Goal: Task Accomplishment & Management: Manage account settings

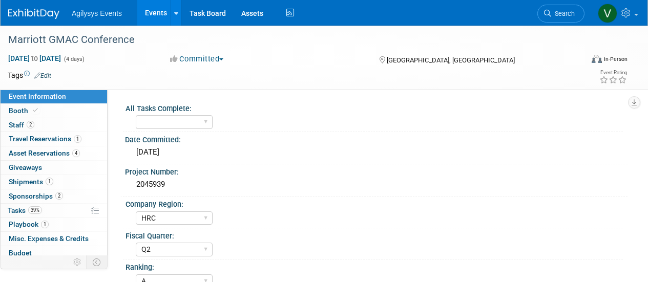
select select "HRC"
select select "Q2"
select select "A"
select select "Yes"
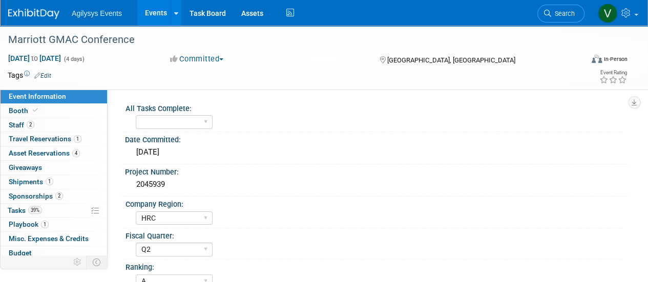
click at [96, 10] on span "Agilysys Events" at bounding box center [97, 13] width 50 height 8
click at [42, 17] on img at bounding box center [33, 14] width 51 height 10
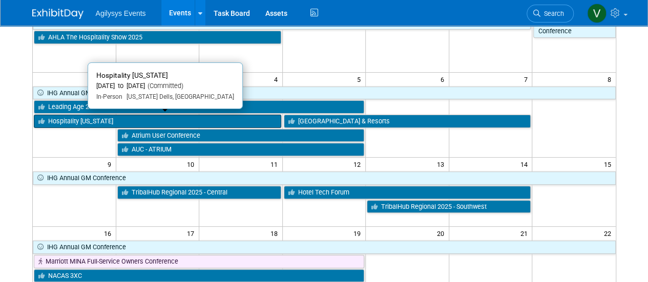
scroll to position [51, 0]
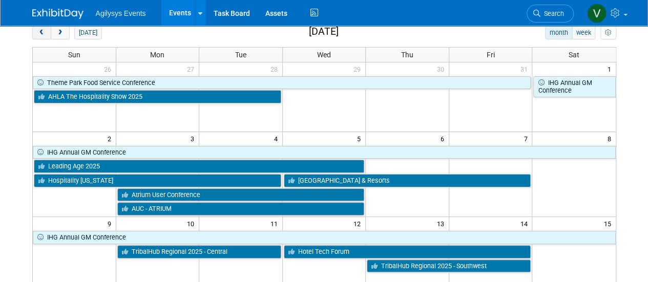
drag, startPoint x: 48, startPoint y: 32, endPoint x: 51, endPoint y: 40, distance: 9.0
click at [47, 32] on button "prev" at bounding box center [41, 32] width 19 height 13
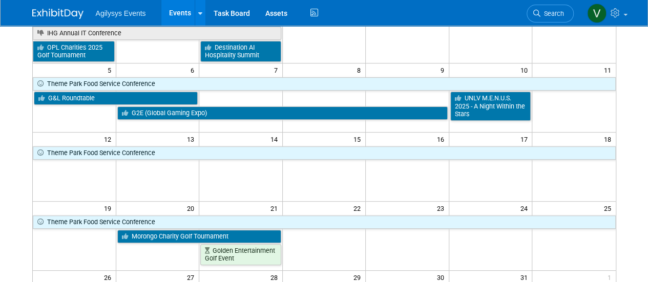
scroll to position [154, 0]
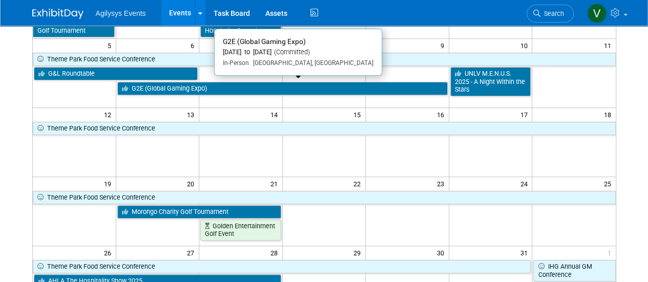
click at [227, 89] on link "G2E (Global Gaming Expo)" at bounding box center [282, 88] width 331 height 13
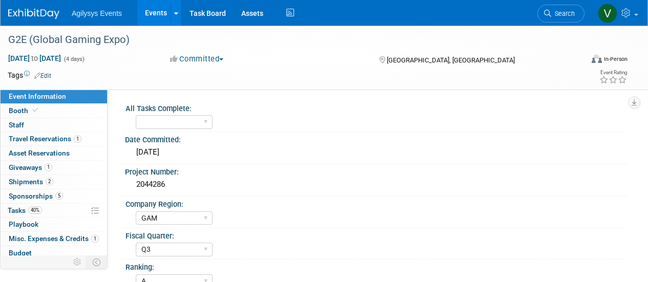
select select "GAM"
select select "Q3"
select select "A"
select select "Yes"
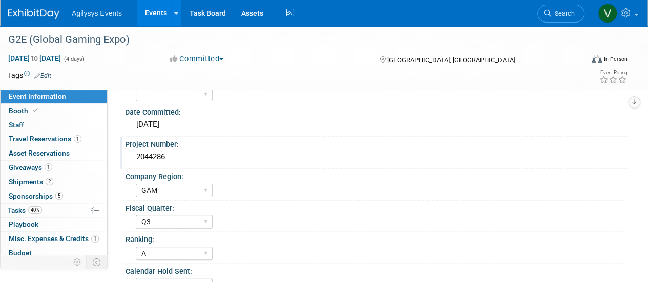
scroll to position [51, 0]
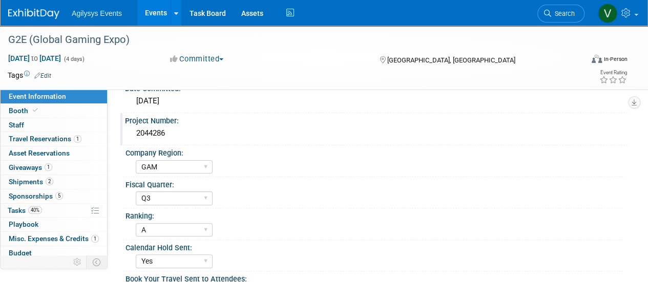
drag, startPoint x: 169, startPoint y: 135, endPoint x: 135, endPoint y: 134, distance: 34.4
click at [135, 134] on div "2044286" at bounding box center [376, 134] width 487 height 16
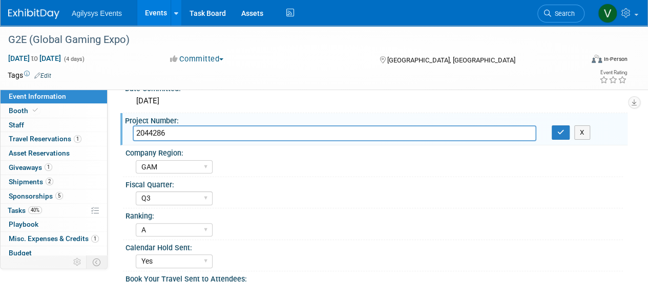
drag, startPoint x: 135, startPoint y: 134, endPoint x: 139, endPoint y: 136, distance: 5.3
click at [139, 136] on input "2044286" at bounding box center [335, 134] width 404 height 16
drag, startPoint x: 173, startPoint y: 133, endPoint x: 135, endPoint y: 132, distance: 37.4
click at [135, 132] on input "2044286" at bounding box center [335, 134] width 404 height 16
click at [54, 15] on img at bounding box center [33, 14] width 51 height 10
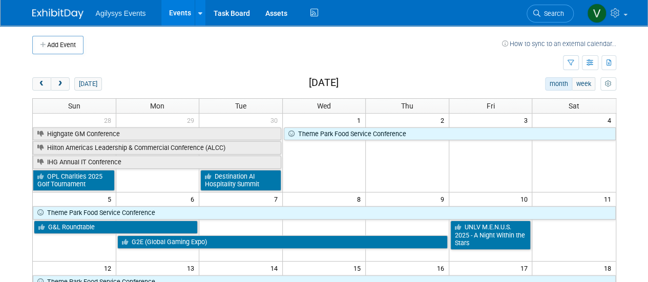
scroll to position [51, 0]
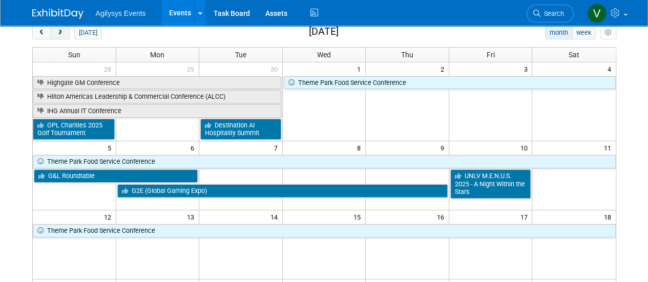
click at [65, 35] on button "next" at bounding box center [60, 32] width 19 height 13
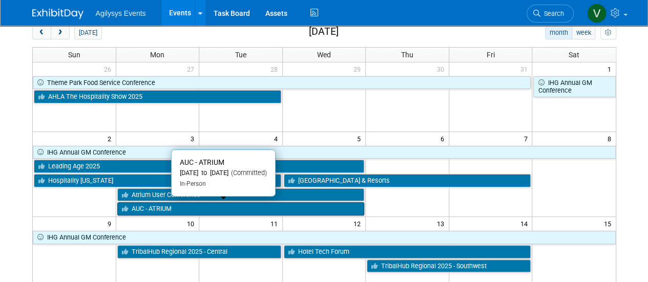
click at [198, 210] on link "AUC - ATRIUM" at bounding box center [241, 208] width 248 height 13
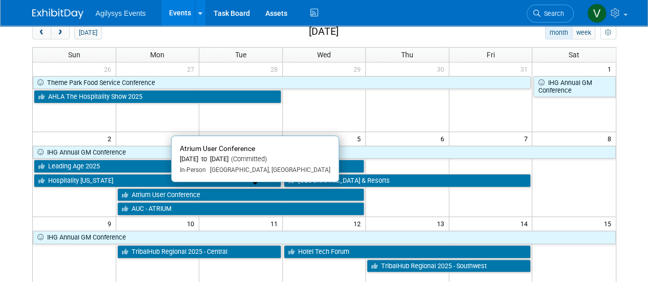
click at [157, 193] on link "Atrium User Conference" at bounding box center [241, 195] width 248 height 13
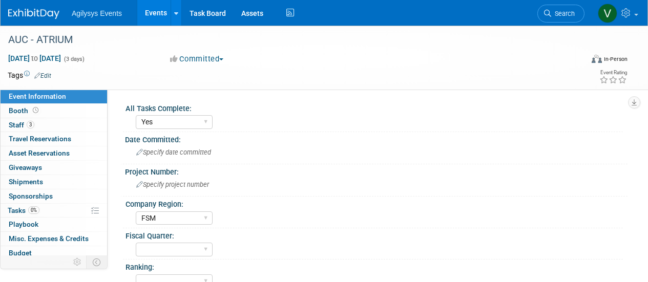
select select "Yes"
select select "FSM"
select select "Yes"
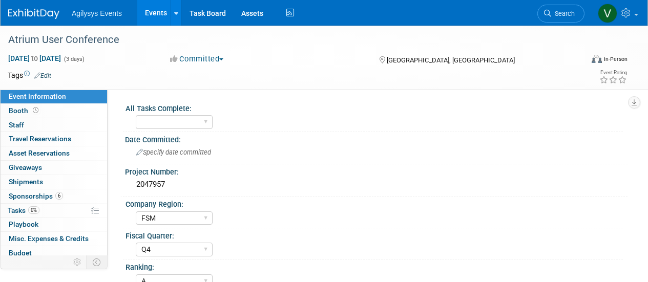
select select "FSM"
select select "Q4"
select select "A"
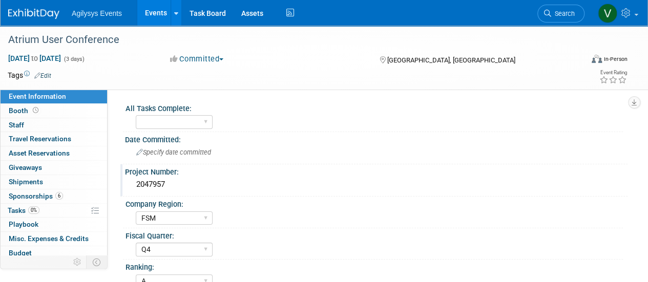
drag, startPoint x: 168, startPoint y: 184, endPoint x: 134, endPoint y: 179, distance: 34.1
click at [134, 179] on div "2047957" at bounding box center [376, 185] width 487 height 16
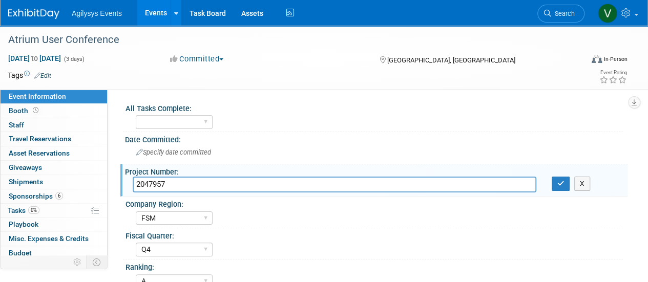
drag, startPoint x: 151, startPoint y: 182, endPoint x: 176, endPoint y: 188, distance: 26.2
click at [176, 188] on input "2047957" at bounding box center [335, 185] width 404 height 16
drag, startPoint x: 176, startPoint y: 187, endPoint x: 132, endPoint y: 185, distance: 44.2
click at [133, 185] on input "2047957" at bounding box center [335, 185] width 404 height 16
click at [114, 10] on span "Agilysys Events" at bounding box center [97, 13] width 50 height 8
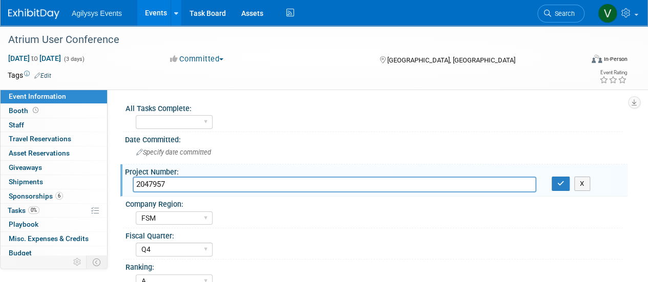
click at [44, 9] on img at bounding box center [33, 14] width 51 height 10
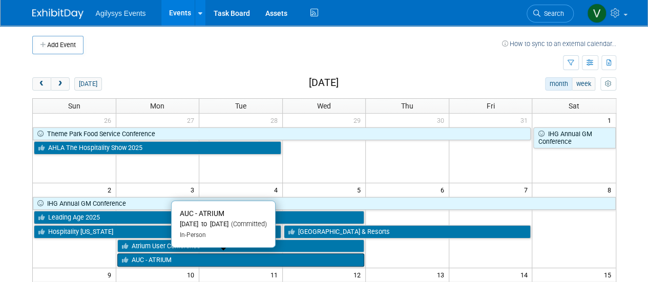
click at [188, 257] on link "AUC - ATRIUM" at bounding box center [241, 260] width 248 height 13
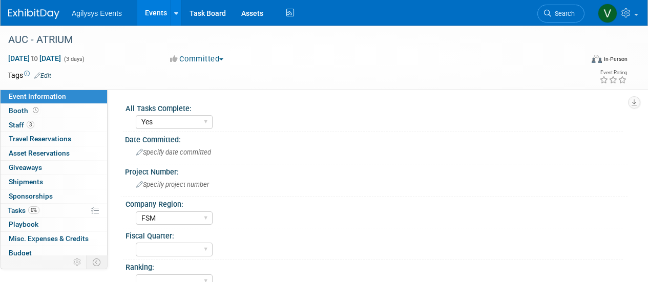
select select "Yes"
select select "FSM"
select select "Yes"
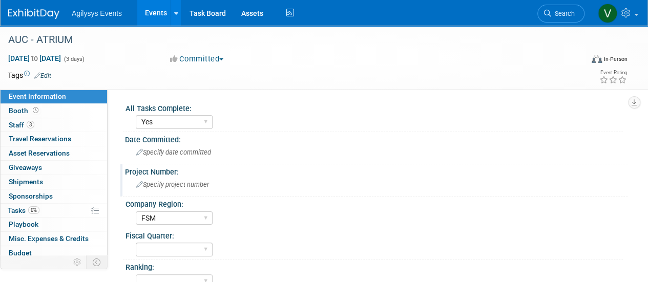
click at [137, 185] on icon at bounding box center [139, 185] width 7 height 7
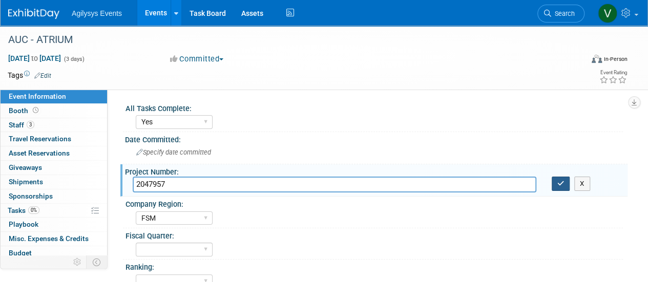
type input "2047957"
click at [559, 187] on button "button" at bounding box center [561, 184] width 18 height 14
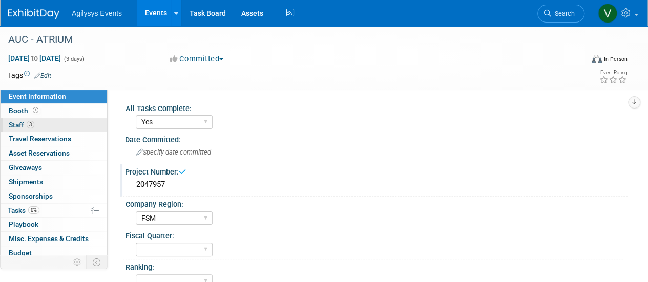
click at [38, 127] on link "3 Staff 3" at bounding box center [54, 125] width 107 height 14
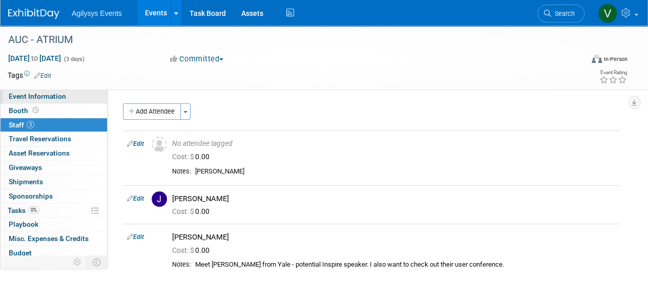
click at [18, 103] on link "Event Information" at bounding box center [54, 97] width 107 height 14
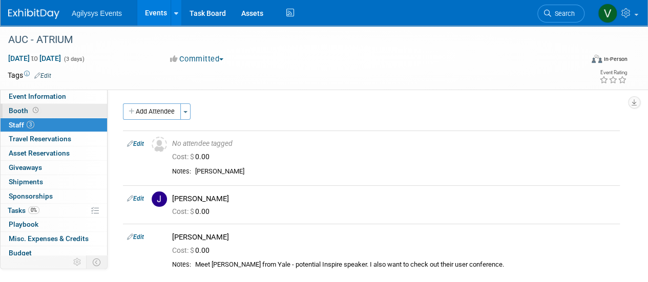
select select "Yes"
select select "FSM"
select select "Yes"
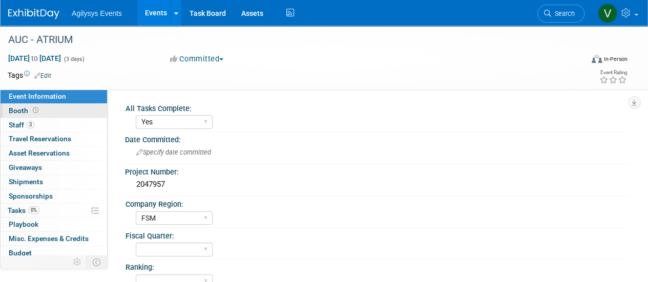
click at [24, 108] on span "Booth" at bounding box center [25, 111] width 32 height 8
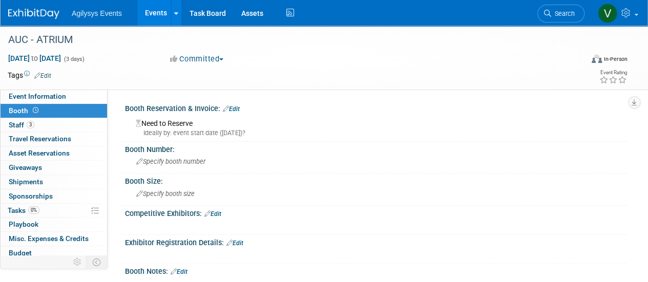
click at [235, 107] on link "Edit" at bounding box center [231, 109] width 17 height 7
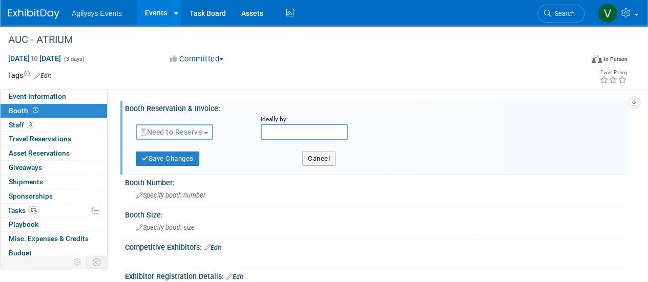
click at [434, 128] on div "Ideally by:" at bounding box center [440, 127] width 375 height 25
click at [334, 163] on button "Cancel" at bounding box center [318, 159] width 33 height 14
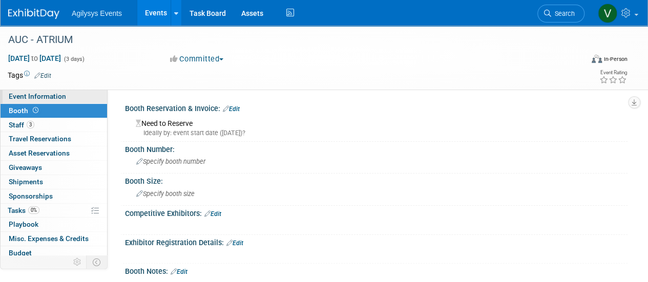
drag, startPoint x: 36, startPoint y: 98, endPoint x: 70, endPoint y: 103, distance: 34.2
click at [37, 98] on span "Event Information" at bounding box center [37, 96] width 57 height 8
select select "Yes"
select select "FSM"
select select "Yes"
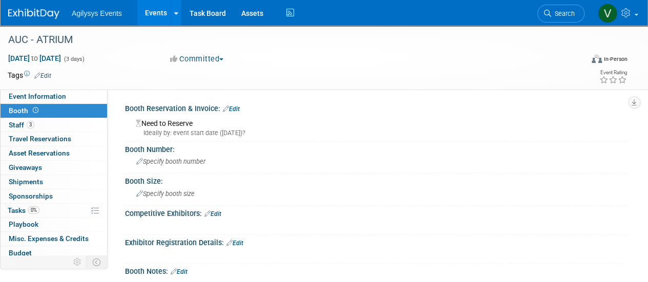
select select "Yes"
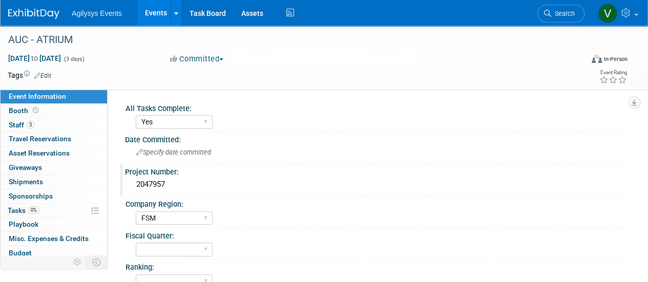
drag, startPoint x: 156, startPoint y: 185, endPoint x: 133, endPoint y: 183, distance: 22.6
click at [133, 183] on div "2047957" at bounding box center [376, 185] width 487 height 16
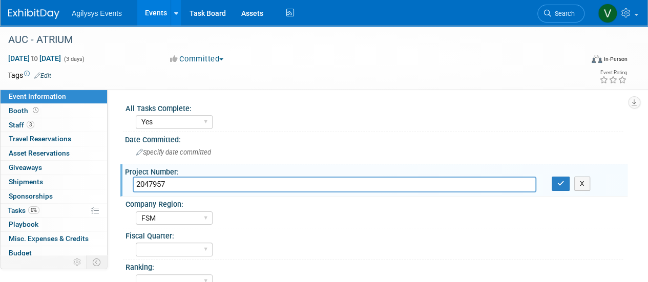
drag, startPoint x: 153, startPoint y: 182, endPoint x: 175, endPoint y: 186, distance: 22.8
click at [175, 183] on input "2047957" at bounding box center [335, 185] width 404 height 16
drag, startPoint x: 166, startPoint y: 185, endPoint x: 132, endPoint y: 185, distance: 34.3
click at [132, 185] on div "2047957" at bounding box center [334, 185] width 419 height 16
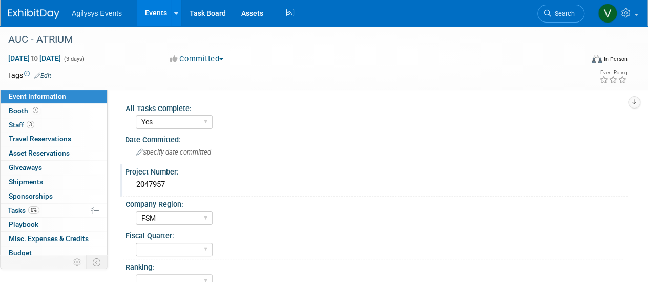
click at [31, 9] on img at bounding box center [33, 14] width 51 height 10
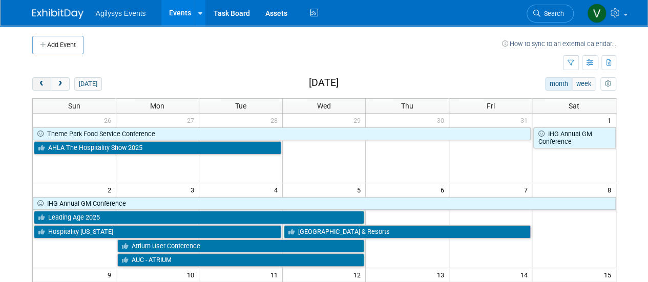
click at [42, 85] on span "prev" at bounding box center [42, 84] width 8 height 7
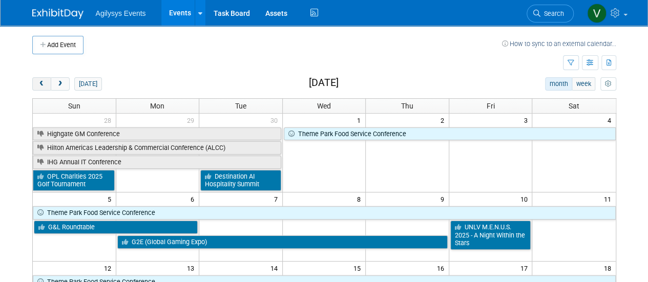
click at [41, 85] on span "prev" at bounding box center [42, 84] width 8 height 7
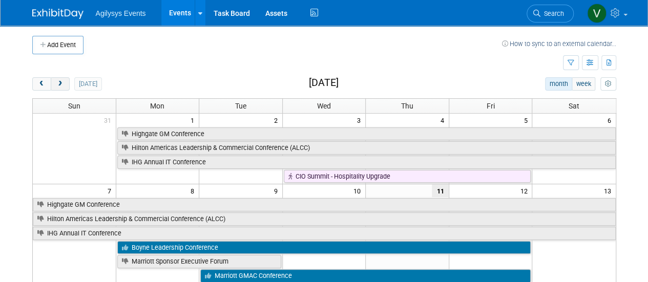
click at [58, 84] on span "next" at bounding box center [60, 84] width 8 height 7
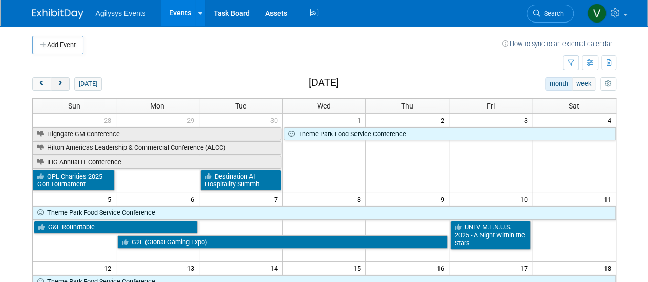
click at [58, 84] on span "next" at bounding box center [60, 84] width 8 height 7
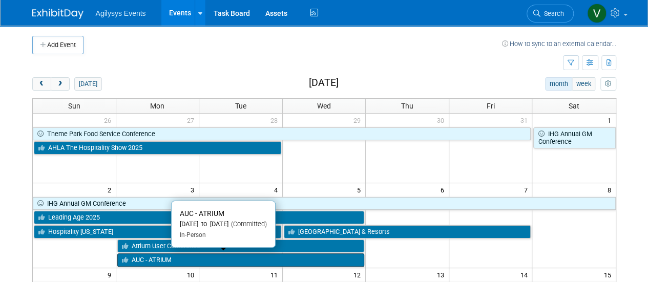
click at [172, 254] on link "AUC - ATRIUM" at bounding box center [241, 260] width 248 height 13
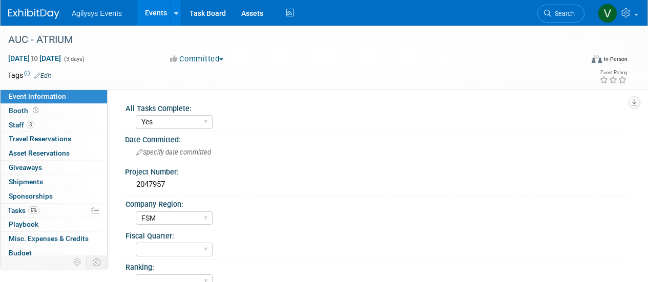
select select "Yes"
select select "FSM"
select select "Yes"
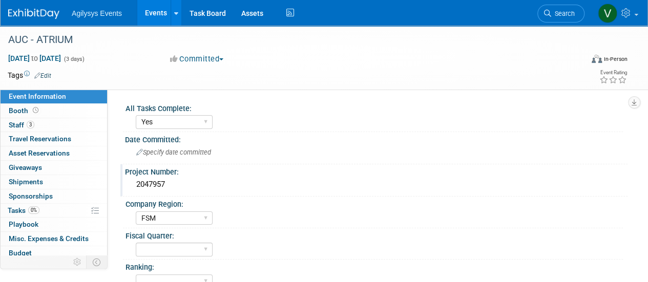
drag, startPoint x: 172, startPoint y: 185, endPoint x: 123, endPoint y: 182, distance: 48.7
click at [122, 183] on div "Project Number: 2047957" at bounding box center [373, 181] width 507 height 32
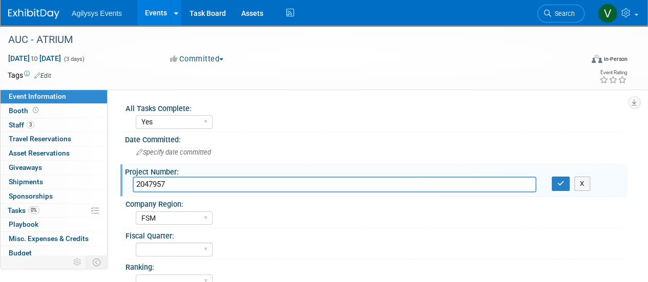
drag, startPoint x: 168, startPoint y: 185, endPoint x: 132, endPoint y: 185, distance: 35.9
click at [133, 185] on input "2047957" at bounding box center [335, 185] width 404 height 16
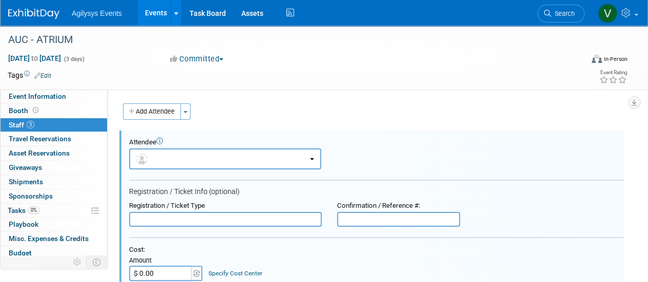
click at [44, 15] on img at bounding box center [33, 14] width 51 height 10
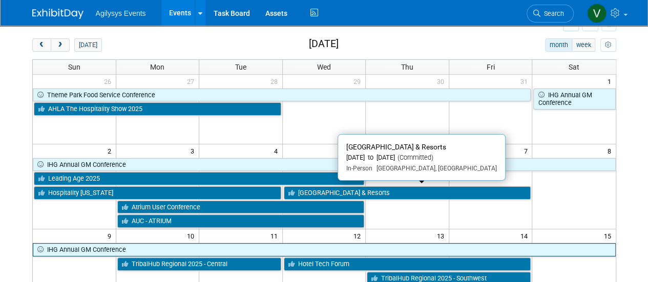
scroll to position [103, 0]
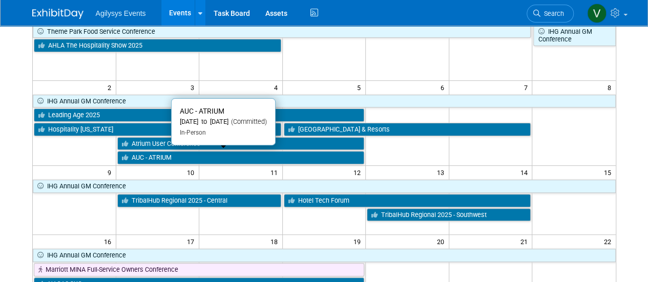
click at [178, 155] on link "AUC - ATRIUM" at bounding box center [241, 157] width 248 height 13
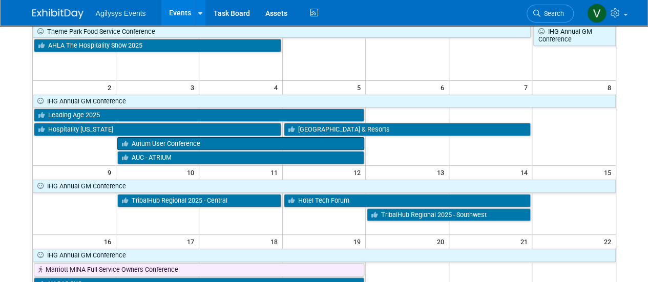
click at [185, 141] on link "Atrium User Conference" at bounding box center [241, 143] width 248 height 13
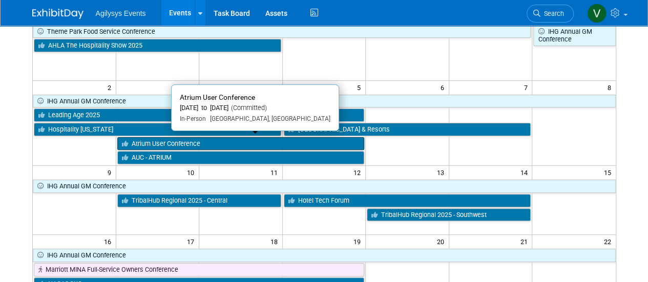
click at [178, 140] on link "Atrium User Conference" at bounding box center [241, 143] width 248 height 13
click at [172, 142] on link "Atrium User Conference" at bounding box center [241, 143] width 248 height 13
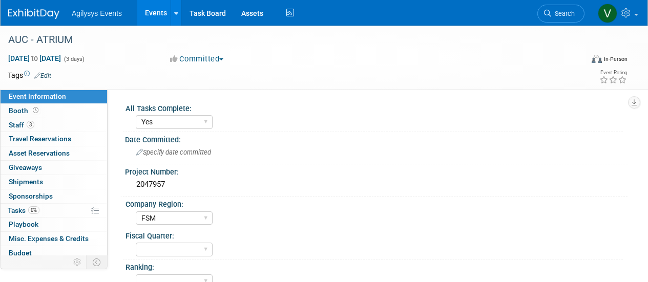
select select "Yes"
select select "FSM"
select select "Yes"
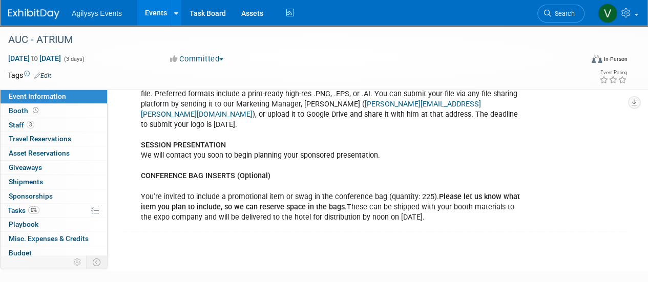
scroll to position [732, 0]
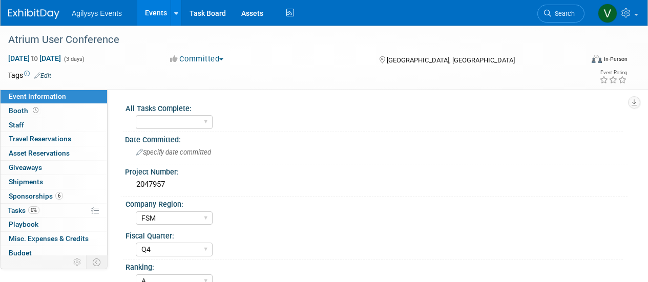
select select "FSM"
select select "Q4"
select select "A"
select select "FSM"
select select "Q4"
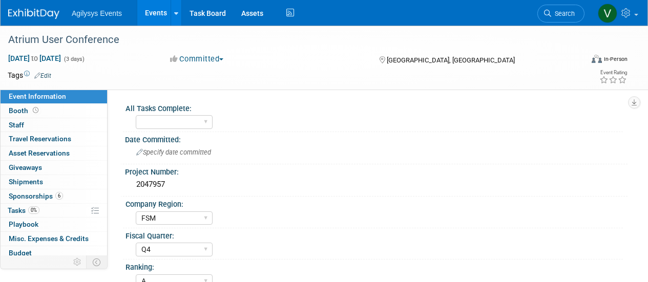
select select "A"
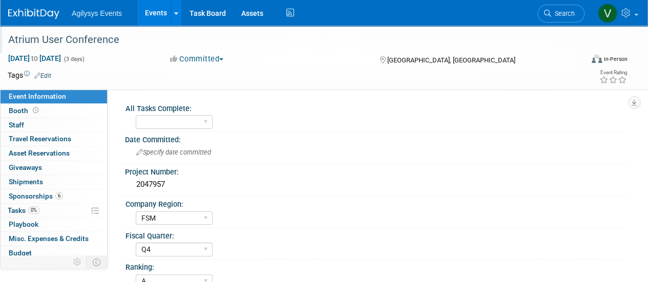
drag, startPoint x: 121, startPoint y: 41, endPoint x: 11, endPoint y: 40, distance: 109.7
click at [11, 40] on div "Atrium User Conference" at bounding box center [290, 40] width 570 height 18
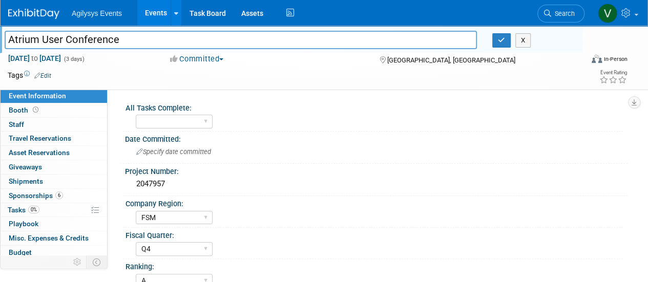
drag, startPoint x: 134, startPoint y: 40, endPoint x: -3, endPoint y: 39, distance: 136.3
click at [0, 39] on html "Agilysys Events Events Add Event Bulk Upload Events Shareable Event Boards Rece…" at bounding box center [324, 141] width 648 height 282
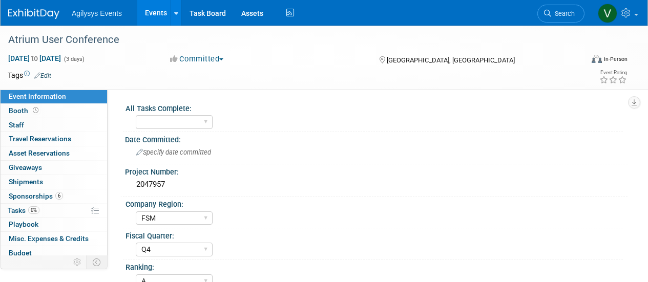
select select "FSM"
select select "Q4"
select select "A"
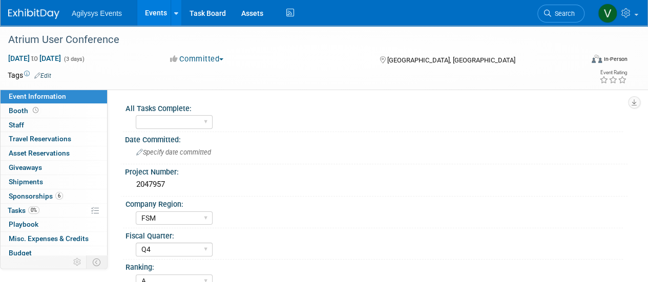
scroll to position [45, 0]
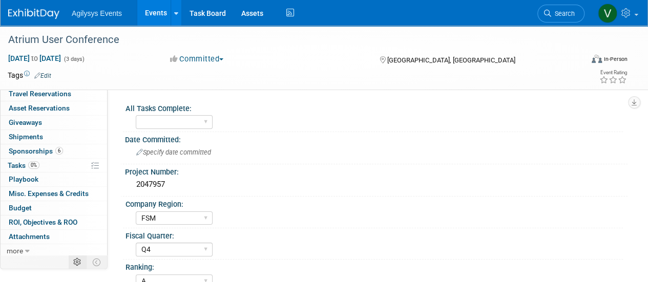
click at [74, 262] on icon at bounding box center [77, 263] width 8 height 8
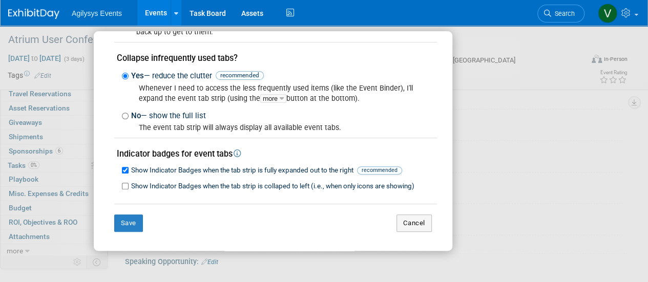
scroll to position [308, 0]
click at [517, 183] on div "My Event Page and Tab Strip Preferences Event page header and event tabs positi…" at bounding box center [324, 141] width 461 height 220
click at [479, 46] on div "My Event Page and Tab Strip Preferences Event page header and event tabs positi…" at bounding box center [324, 141] width 461 height 220
click at [70, 30] on div "My Event Page and Tab Strip Preferences Event page header and event tabs positi…" at bounding box center [324, 141] width 648 height 282
click at [404, 225] on button "Cancel" at bounding box center [414, 223] width 35 height 17
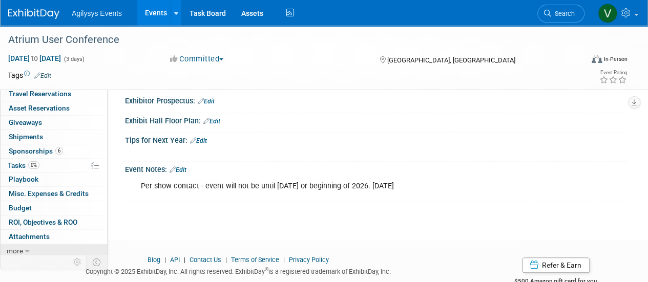
scroll to position [442, 0]
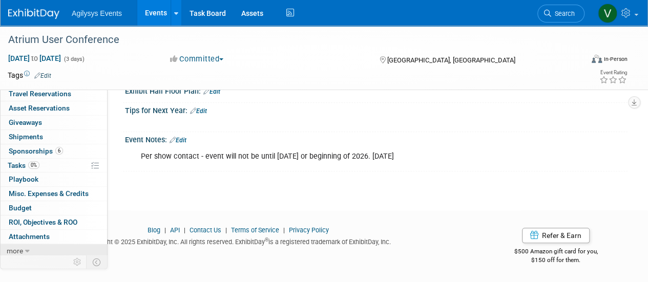
click at [21, 248] on span "more" at bounding box center [15, 251] width 16 height 8
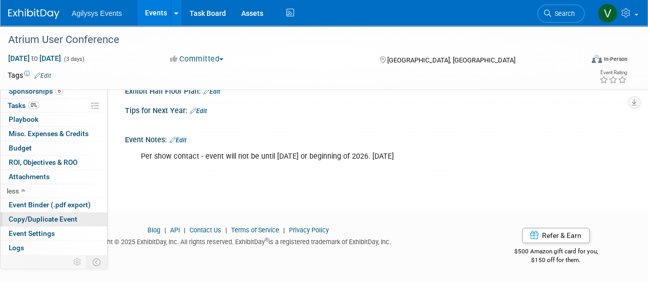
scroll to position [116, 0]
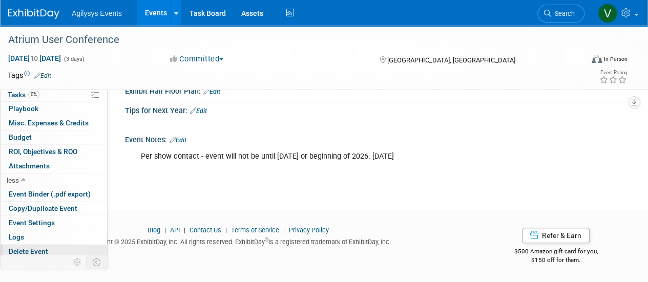
click at [46, 249] on span "Delete Event" at bounding box center [28, 252] width 39 height 8
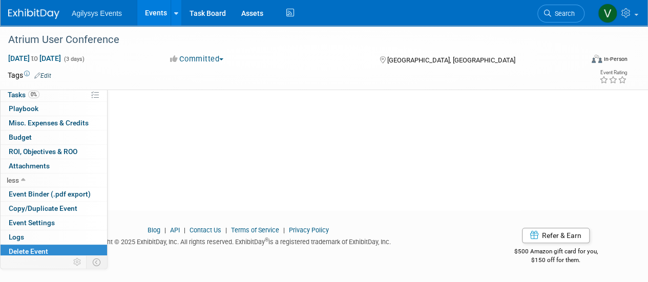
scroll to position [0, 0]
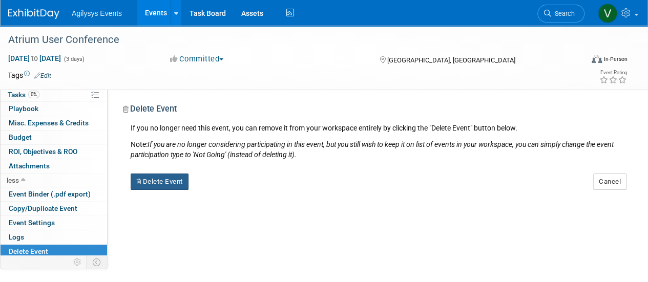
click at [180, 180] on button "Delete Event" at bounding box center [160, 182] width 58 height 16
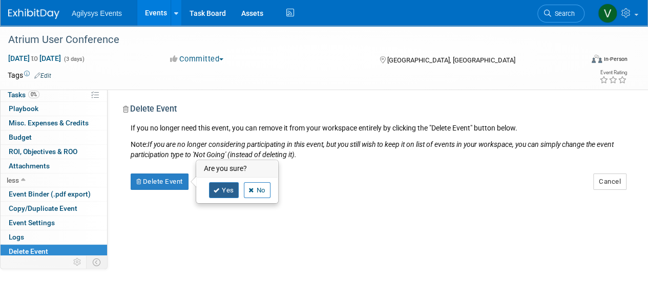
click at [222, 189] on link "Yes" at bounding box center [224, 190] width 30 height 16
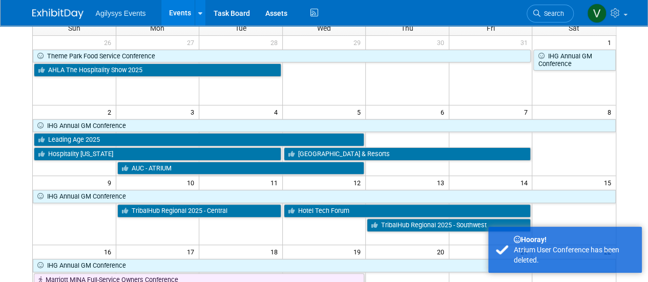
scroll to position [154, 0]
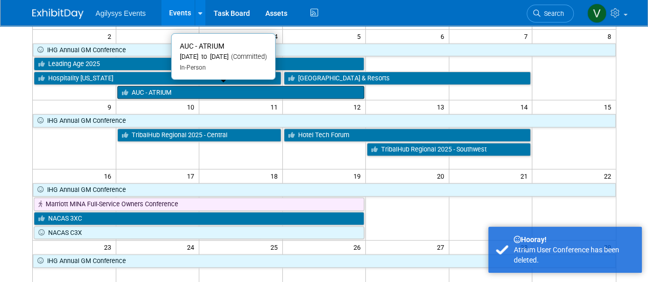
click at [194, 93] on link "AUC - ATRIUM" at bounding box center [241, 92] width 248 height 13
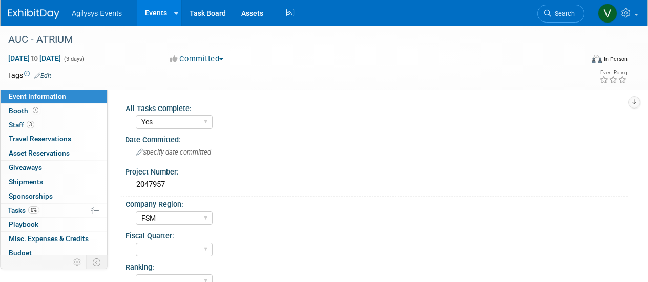
select select "Yes"
select select "FSM"
select select "Yes"
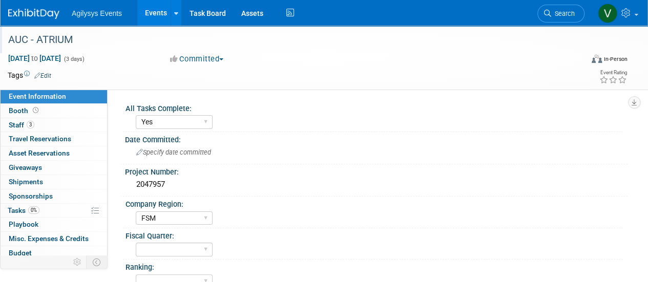
click at [66, 38] on div "AUC - ATRIUM" at bounding box center [290, 40] width 570 height 18
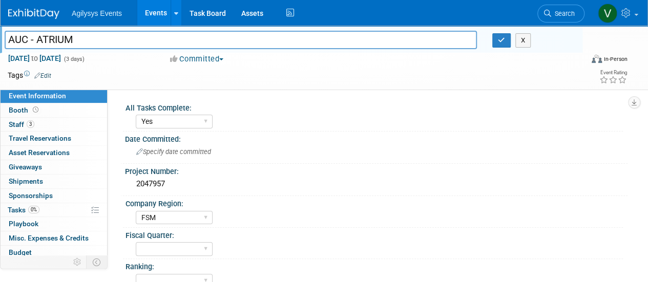
click at [93, 39] on input "AUC - ATRIUM" at bounding box center [241, 40] width 473 height 18
drag, startPoint x: 74, startPoint y: 39, endPoint x: 37, endPoint y: 36, distance: 37.0
click at [37, 36] on input "AUC - ATRIUMAtrium User Conference" at bounding box center [241, 40] width 473 height 18
type input "AUC - Atrium User Conference"
click at [496, 45] on button "button" at bounding box center [502, 40] width 18 height 14
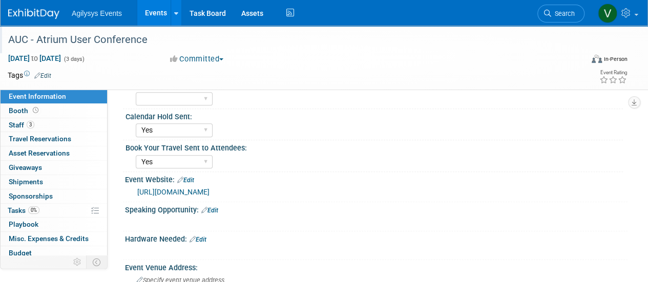
scroll to position [205, 0]
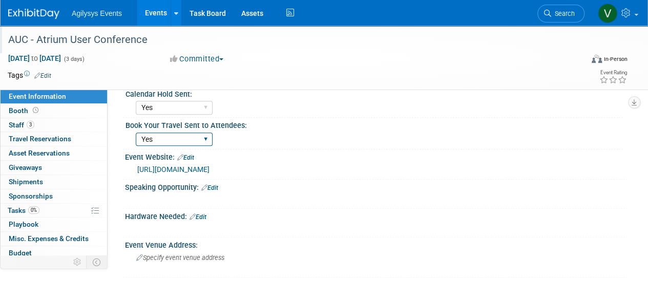
click at [204, 141] on select "Yes" at bounding box center [174, 140] width 77 height 14
select select
click at [136, 133] on select "Yes" at bounding box center [174, 140] width 77 height 14
click at [276, 126] on div "Book Your Travel Sent to Attendees:" at bounding box center [375, 124] width 498 height 13
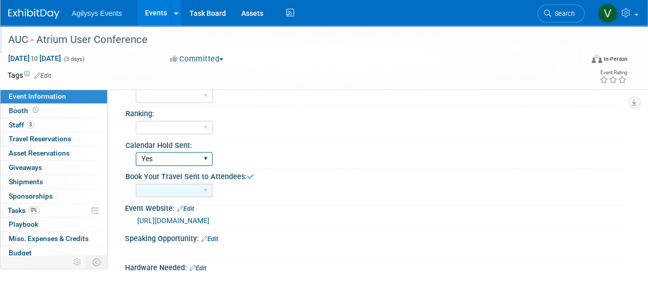
drag, startPoint x: 200, startPoint y: 160, endPoint x: 193, endPoint y: 163, distance: 7.8
click at [200, 160] on select "Yes" at bounding box center [174, 159] width 77 height 14
select select
click at [136, 152] on select "Yes" at bounding box center [174, 159] width 77 height 14
click at [319, 176] on div "Book Your Travel Sent to Attendees:" at bounding box center [375, 175] width 498 height 13
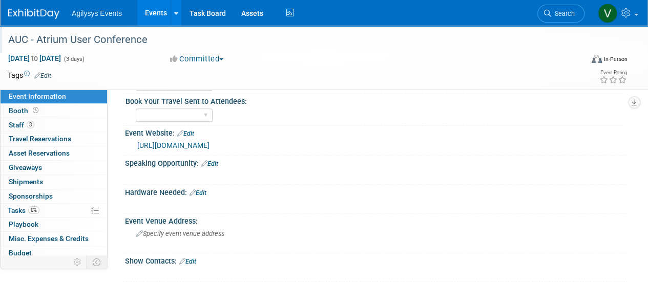
scroll to position [103, 0]
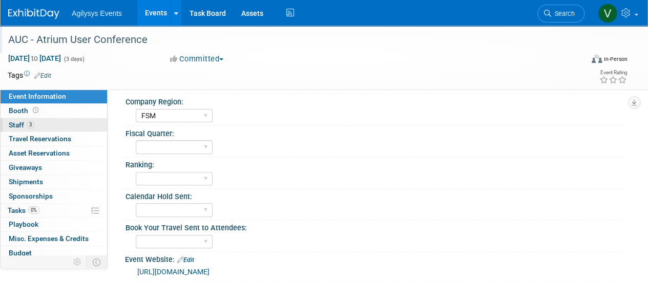
click at [50, 127] on link "3 Staff 3" at bounding box center [54, 125] width 107 height 14
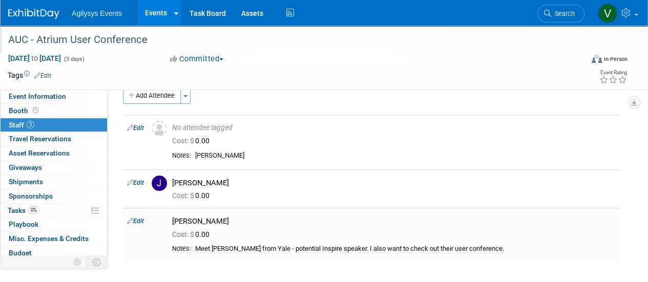
scroll to position [0, 0]
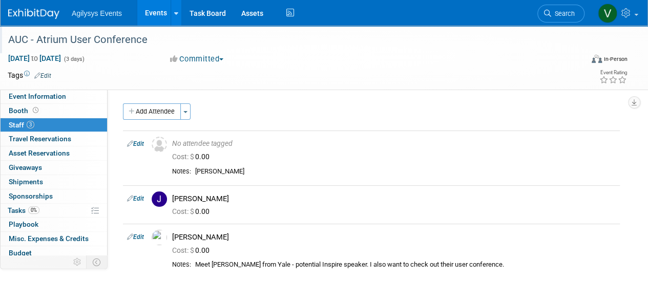
click at [39, 118] on link "3 Staff 3" at bounding box center [54, 125] width 107 height 14
click at [44, 111] on link "Booth" at bounding box center [54, 111] width 107 height 14
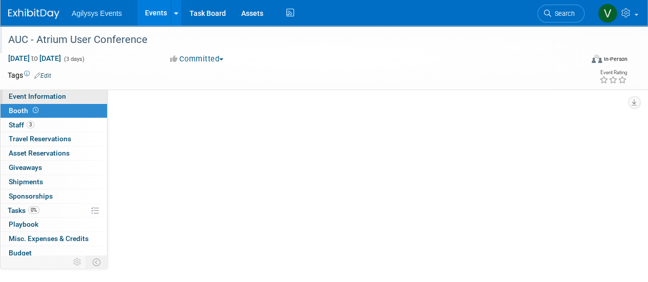
click at [62, 100] on span "Event Information" at bounding box center [37, 96] width 57 height 8
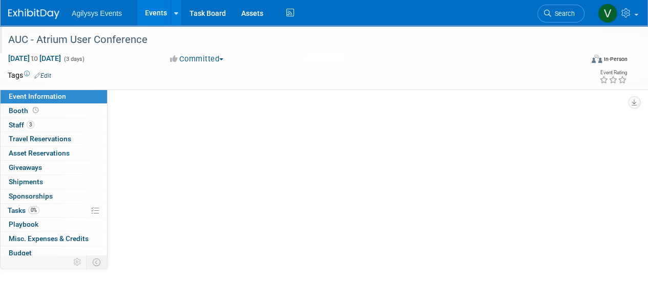
select select "Yes"
select select "FSM"
